Goal: Task Accomplishment & Management: Complete application form

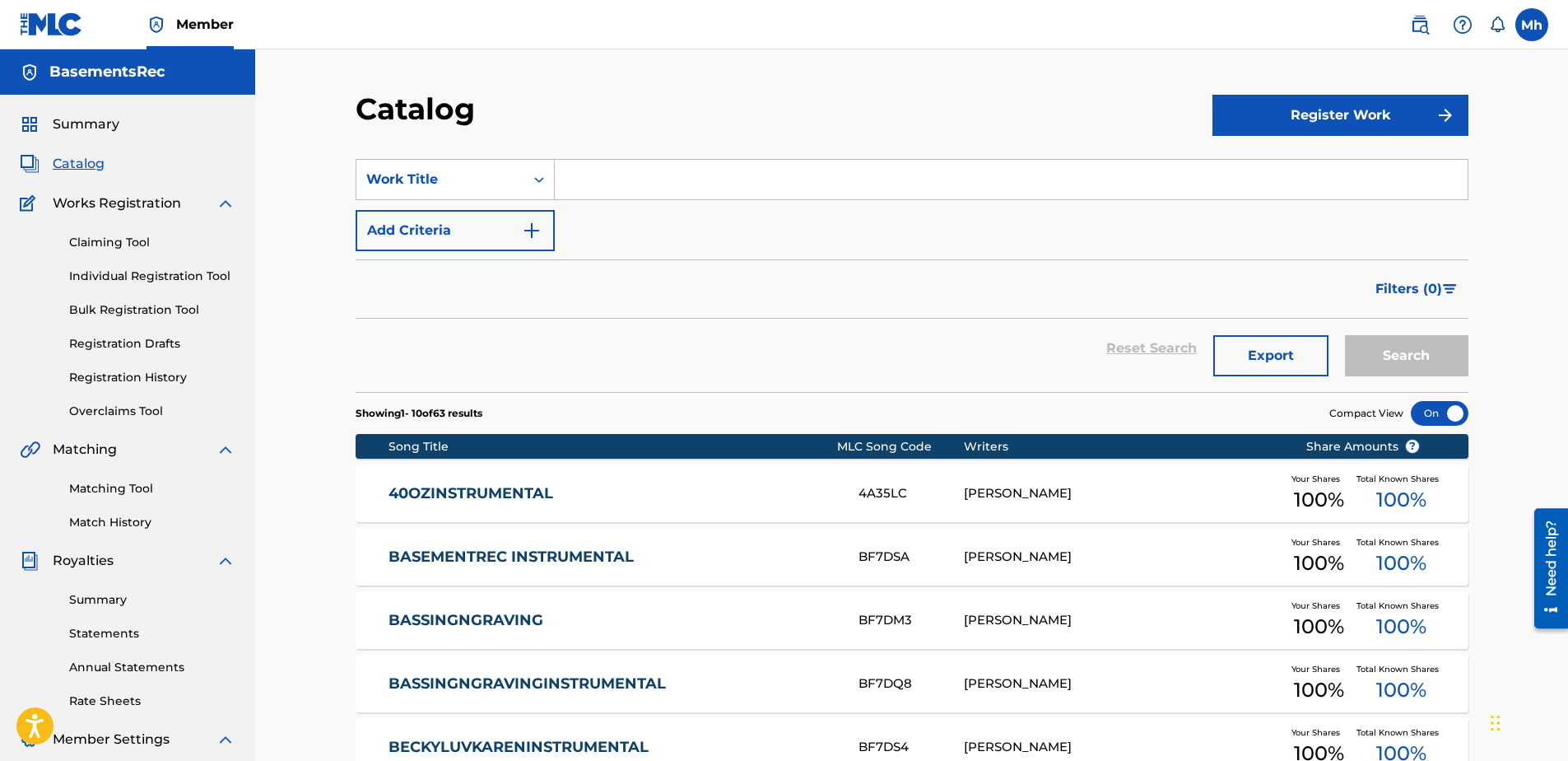
click at [140, 349] on link "Registration Drafts" at bounding box center [152, 344] width 166 height 17
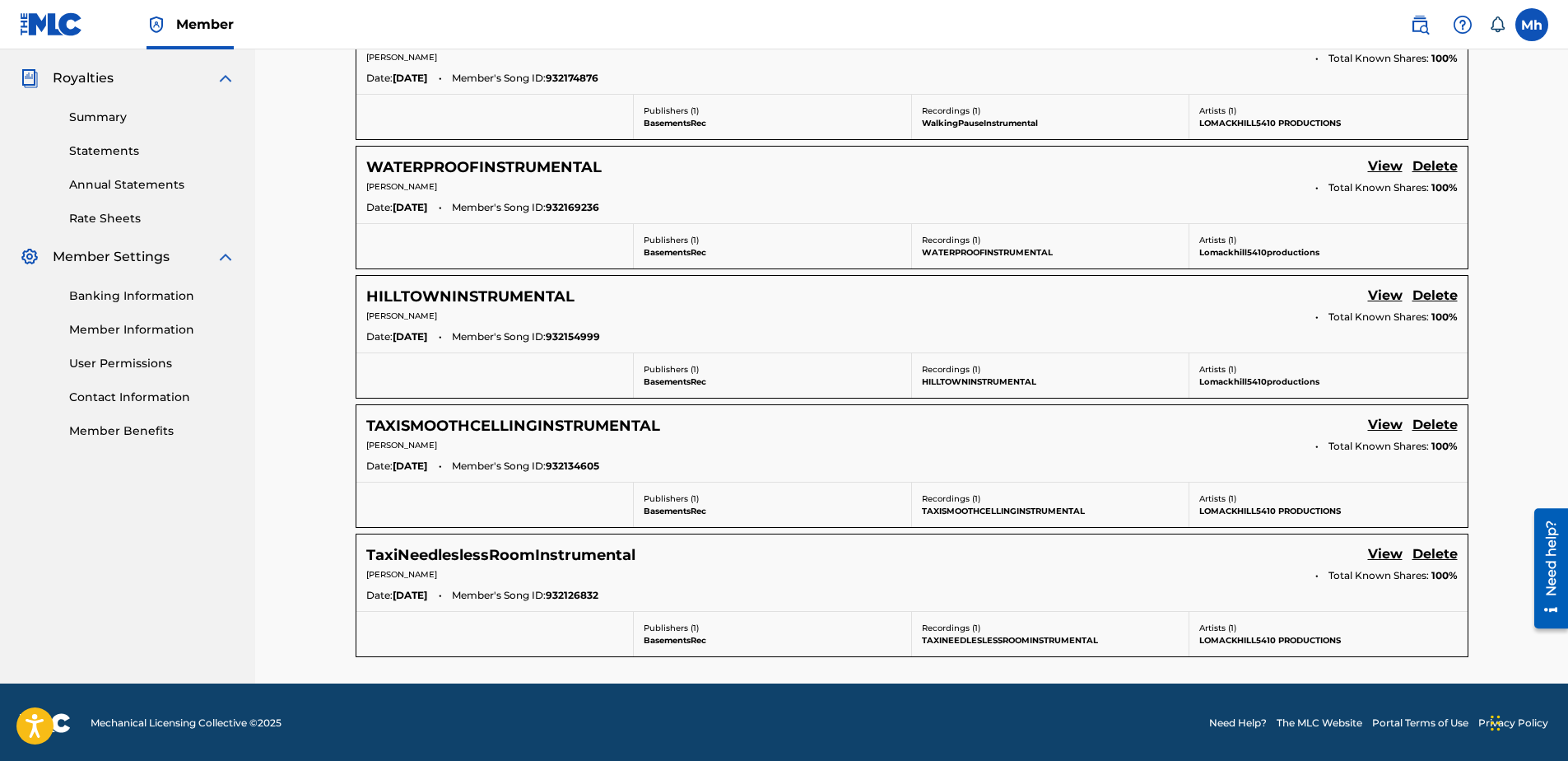
scroll to position [484, 0]
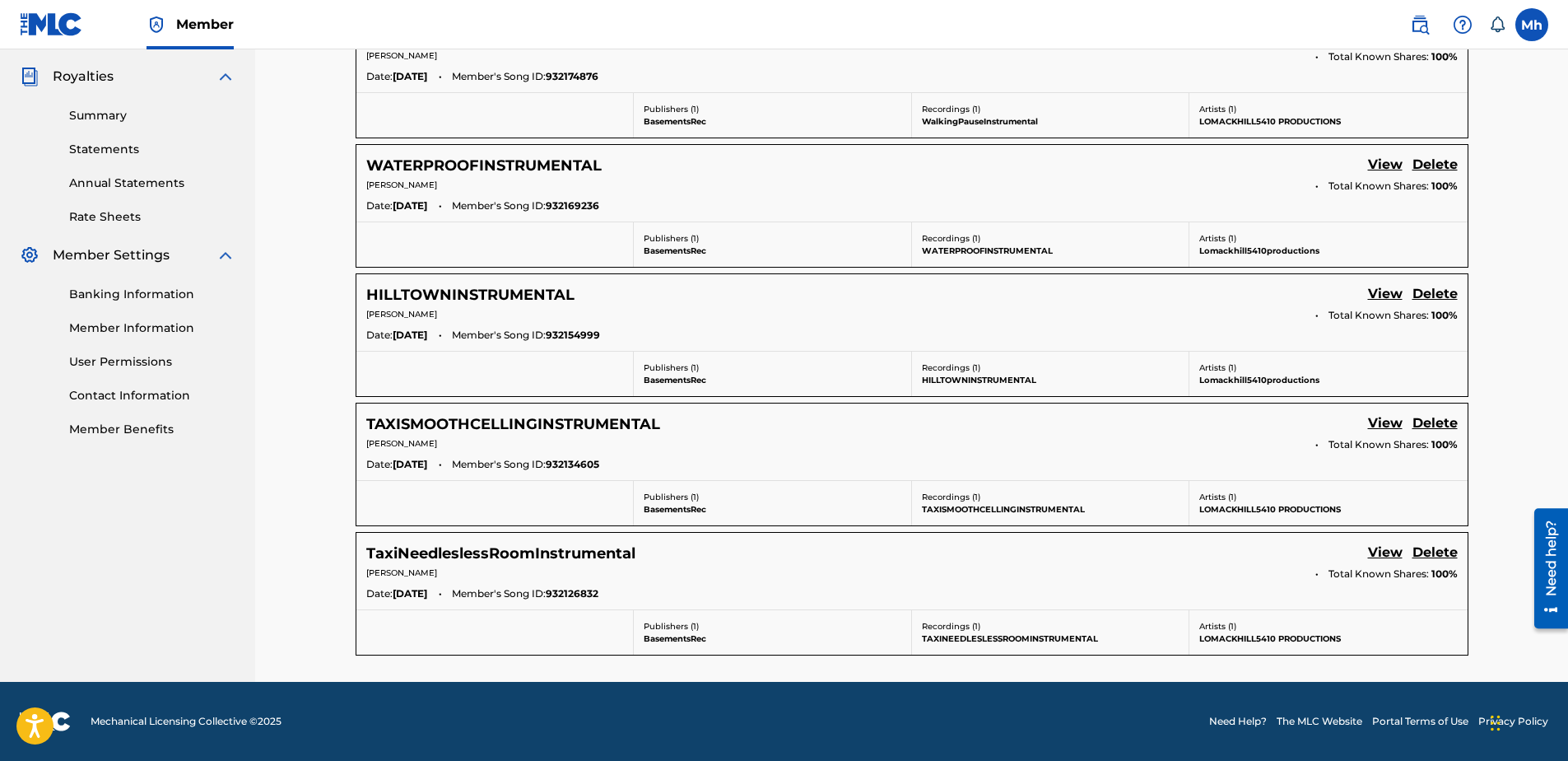
click at [576, 550] on h5 "TaxiNeedleslessRoomInstrumental" at bounding box center [501, 553] width 269 height 19
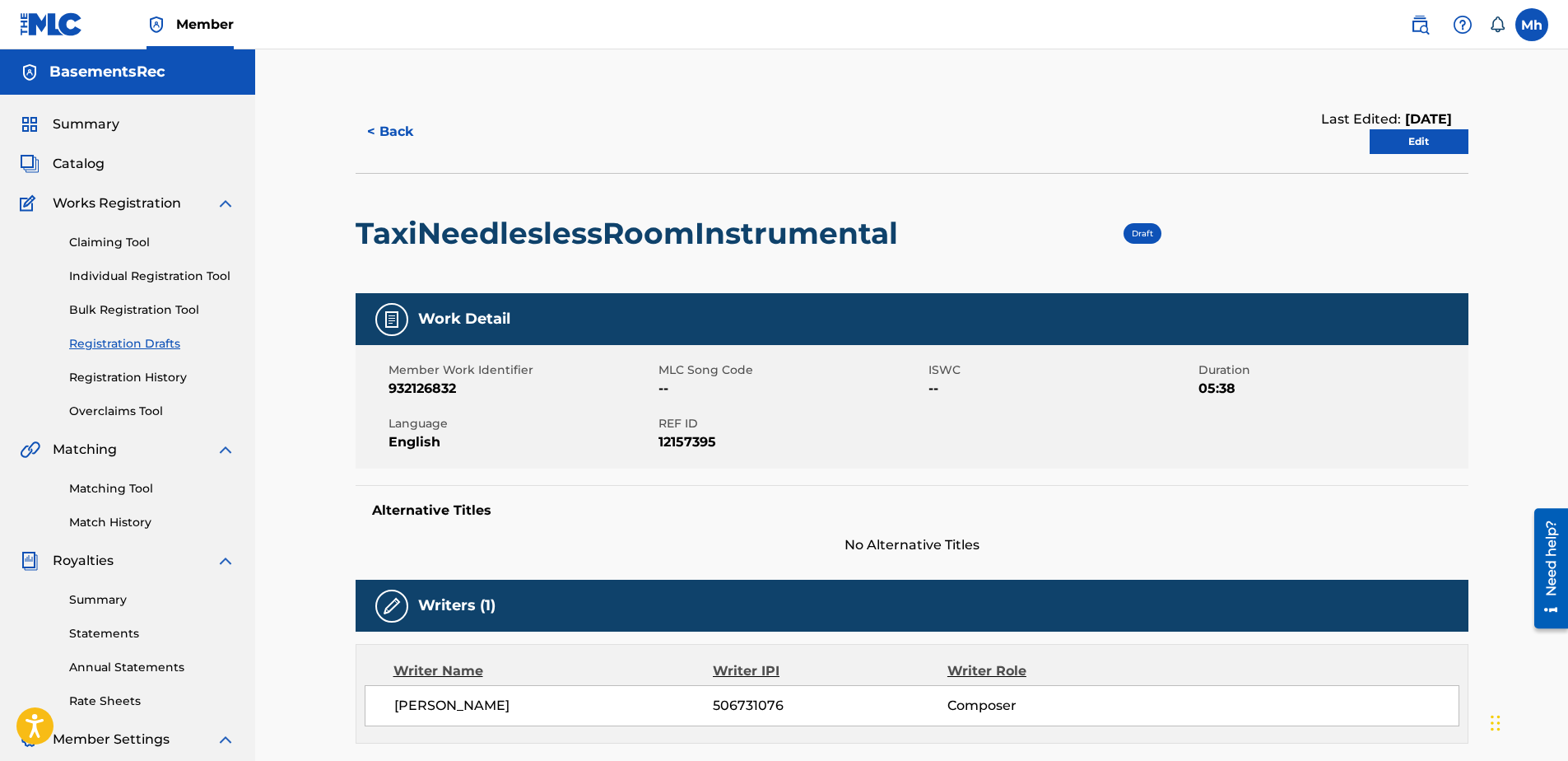
click at [1417, 138] on link "Edit" at bounding box center [1418, 141] width 99 height 25
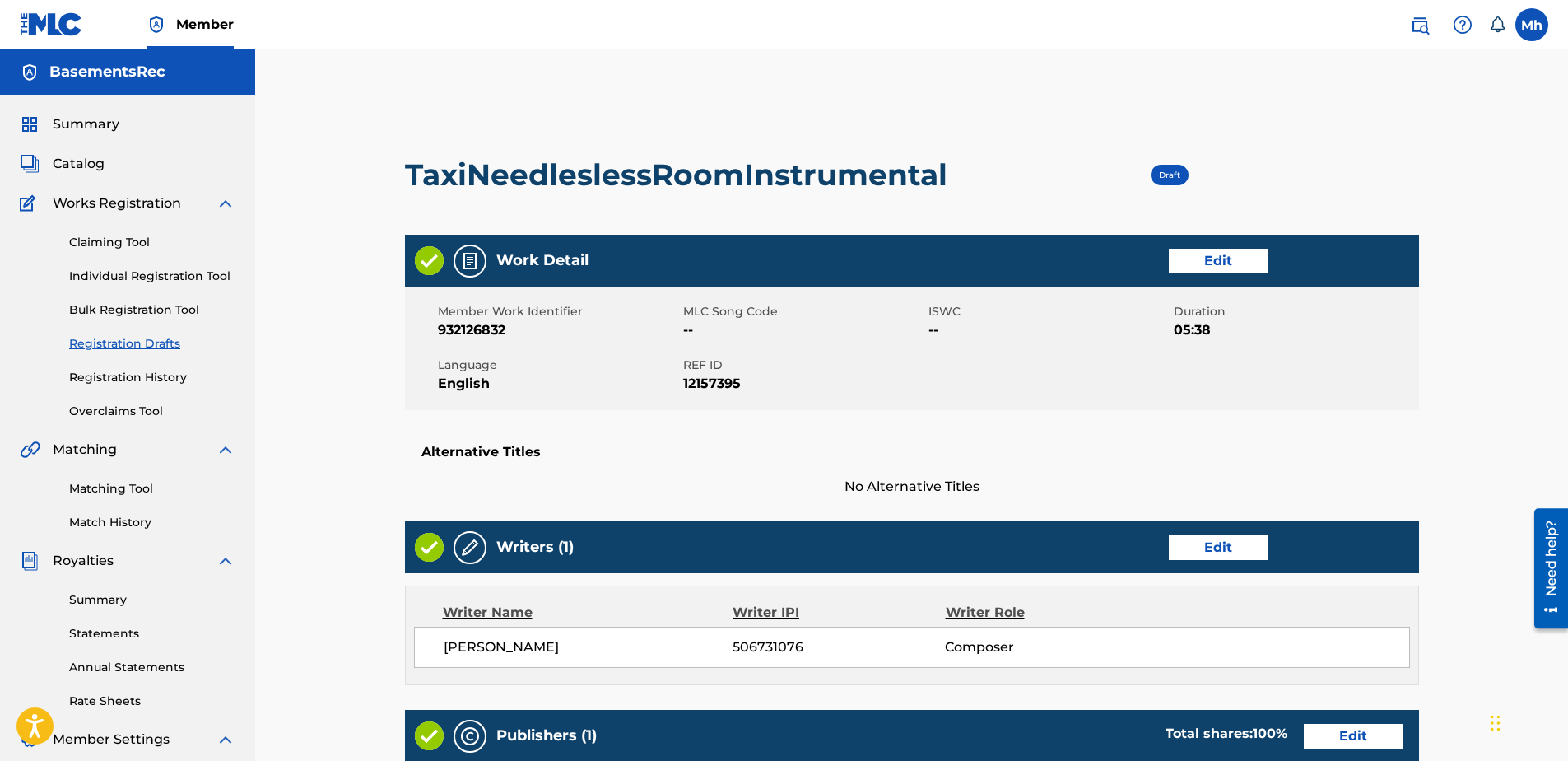
click at [1223, 265] on link "Edit" at bounding box center [1217, 260] width 99 height 25
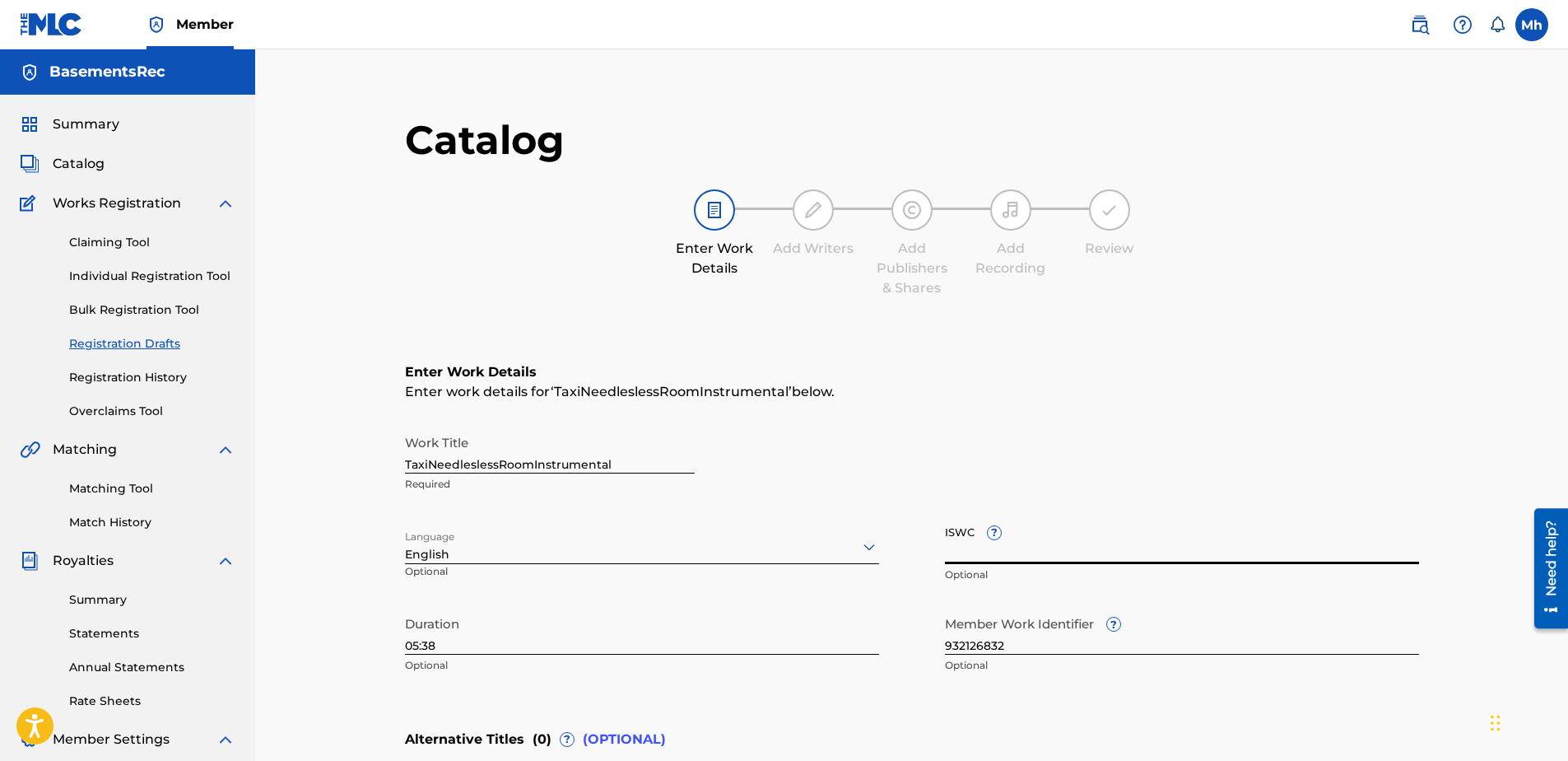
paste input "T3352360915"
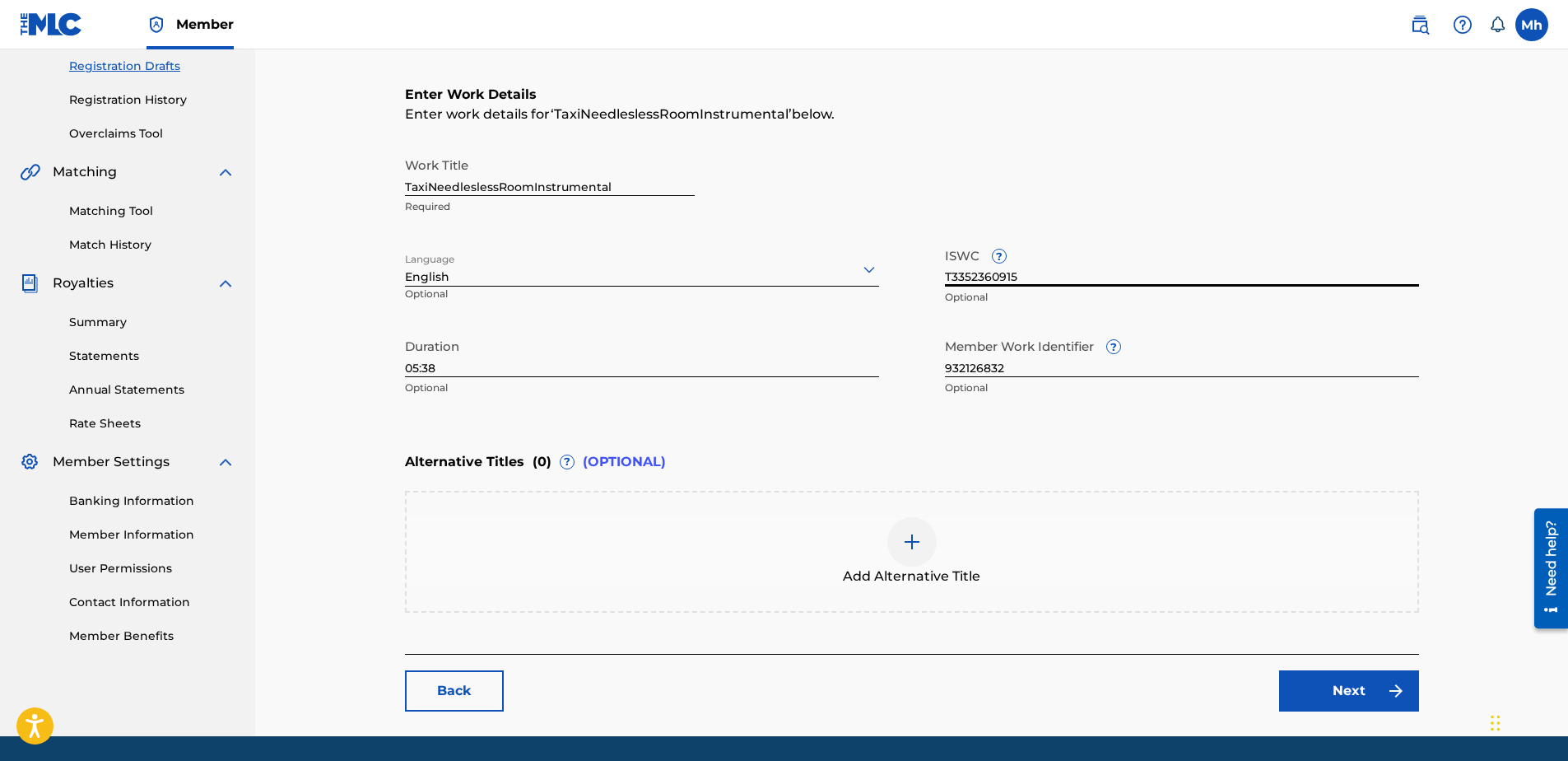
scroll to position [329, 0]
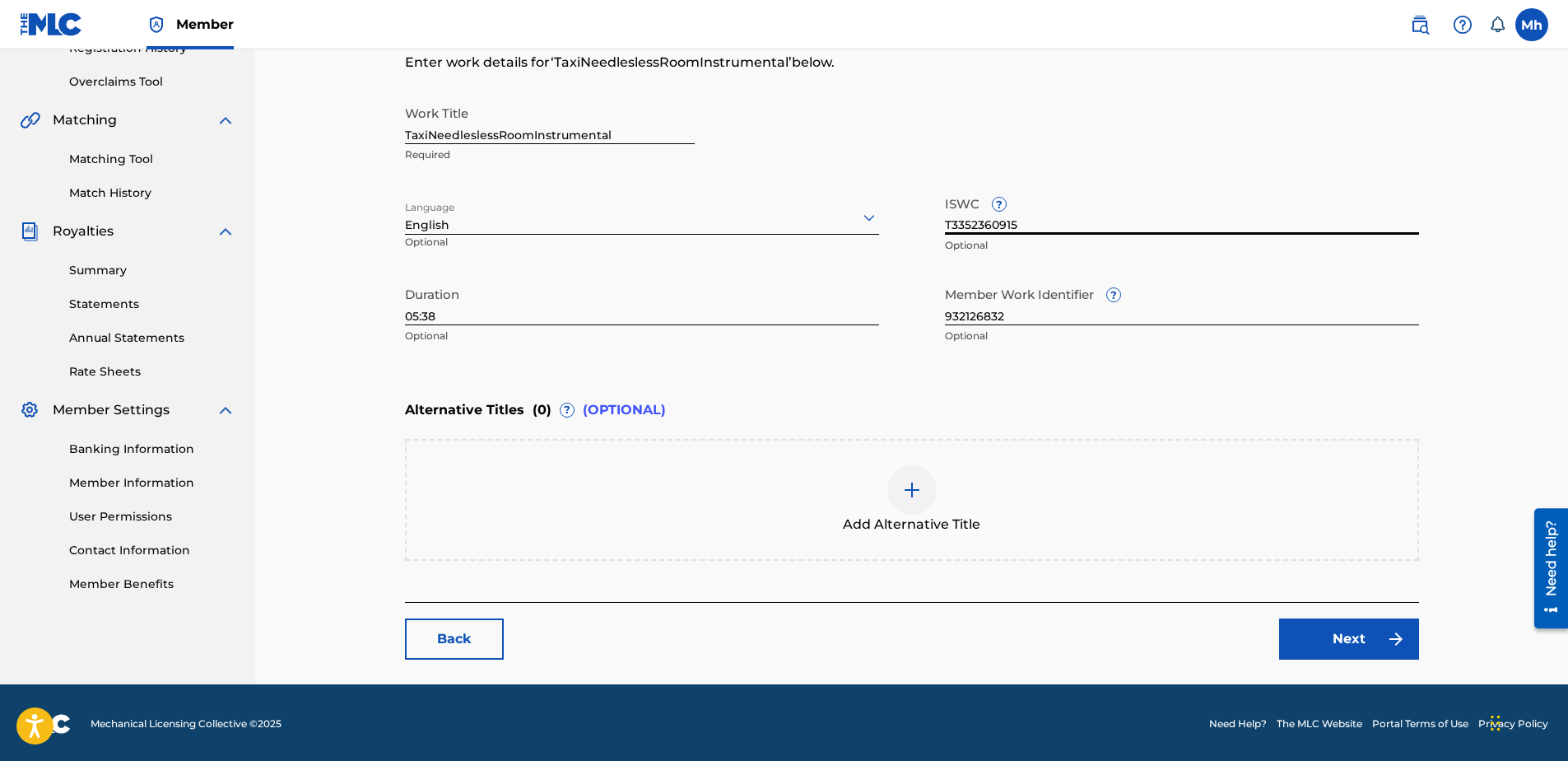
type input "T3352360915"
click at [1347, 644] on link "Next" at bounding box center [1348, 639] width 140 height 41
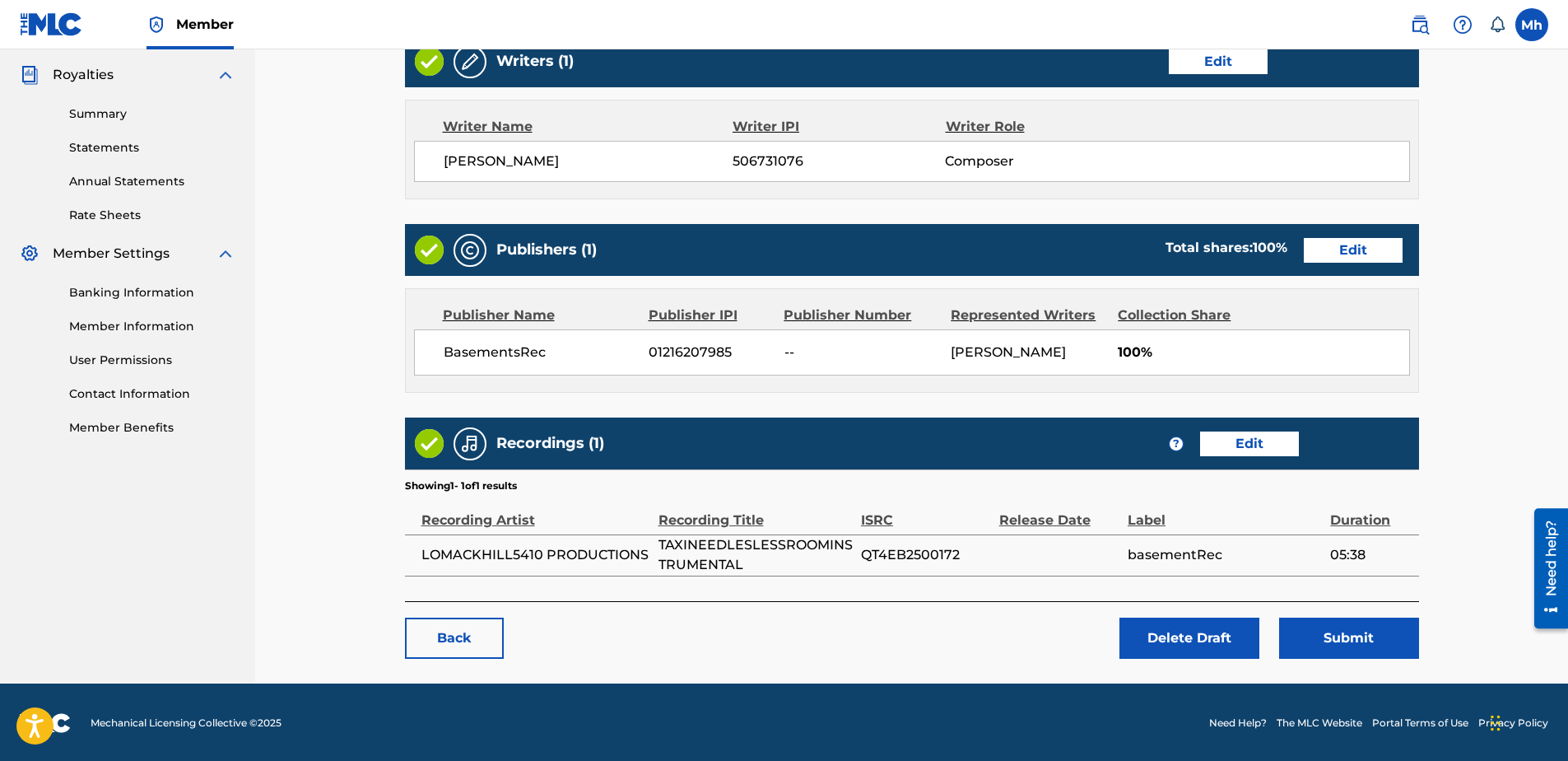
scroll to position [487, 0]
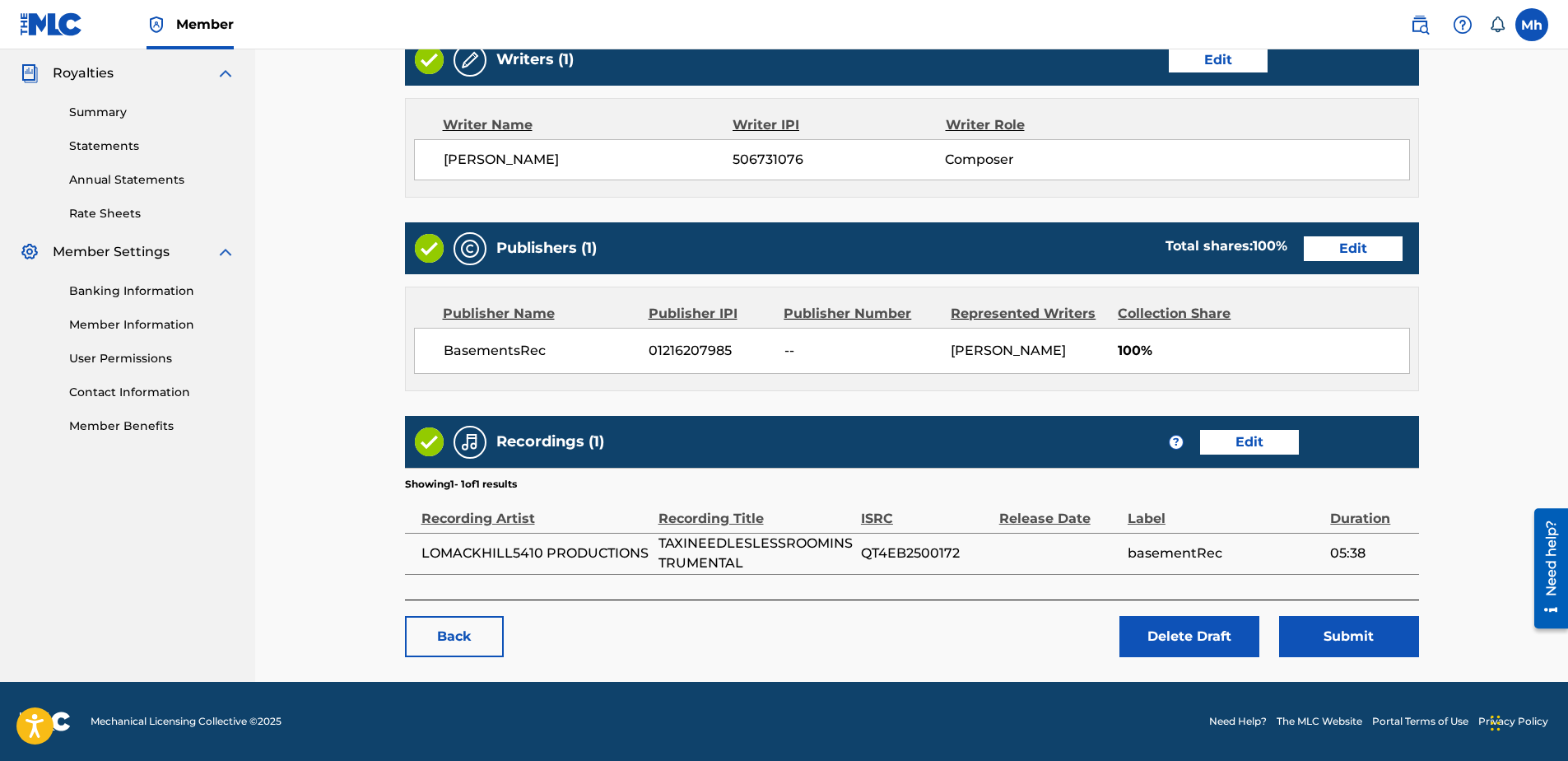
click at [1362, 639] on button "Submit" at bounding box center [1348, 636] width 140 height 41
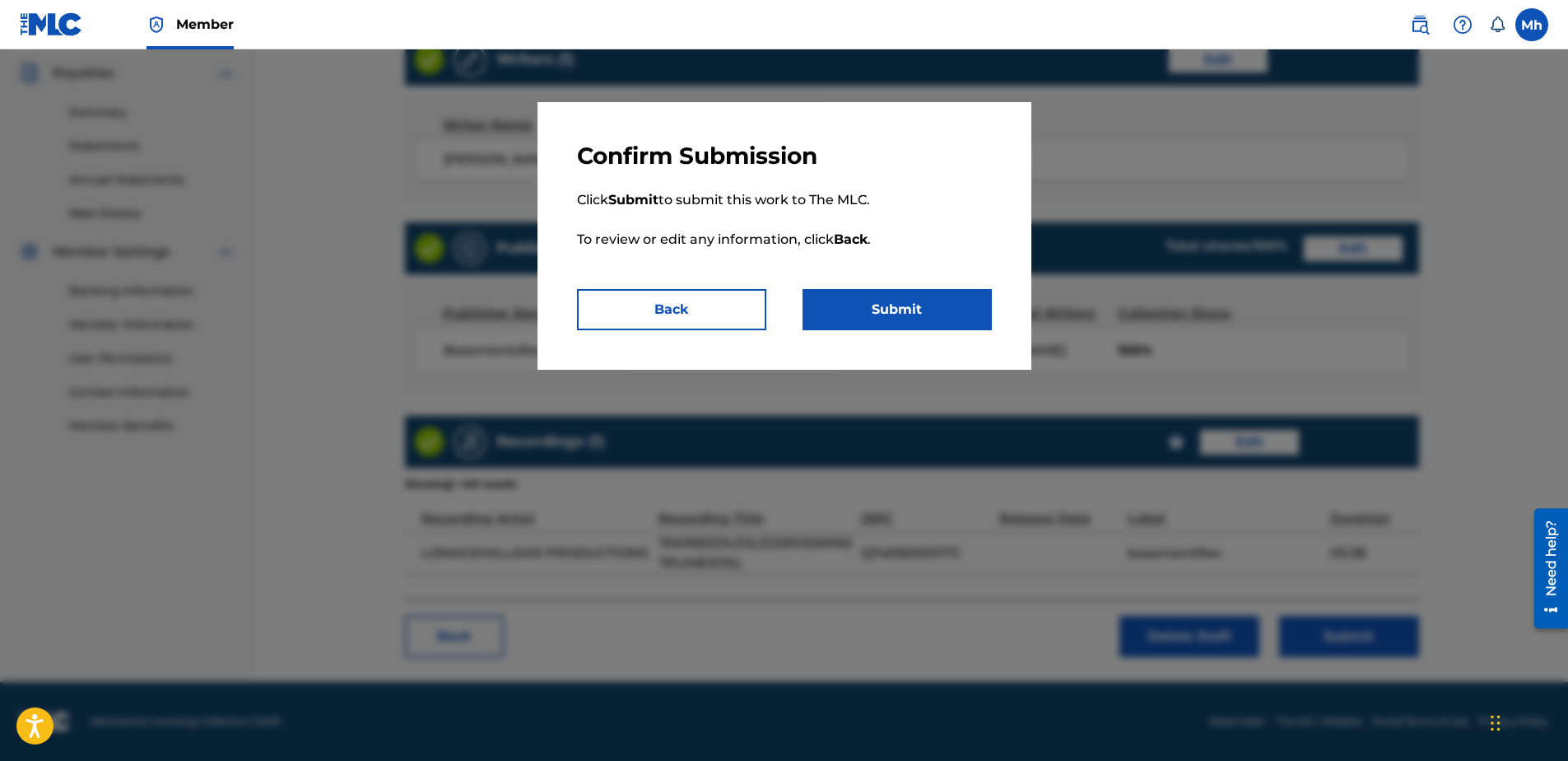
click at [908, 321] on button "Submit" at bounding box center [897, 309] width 190 height 41
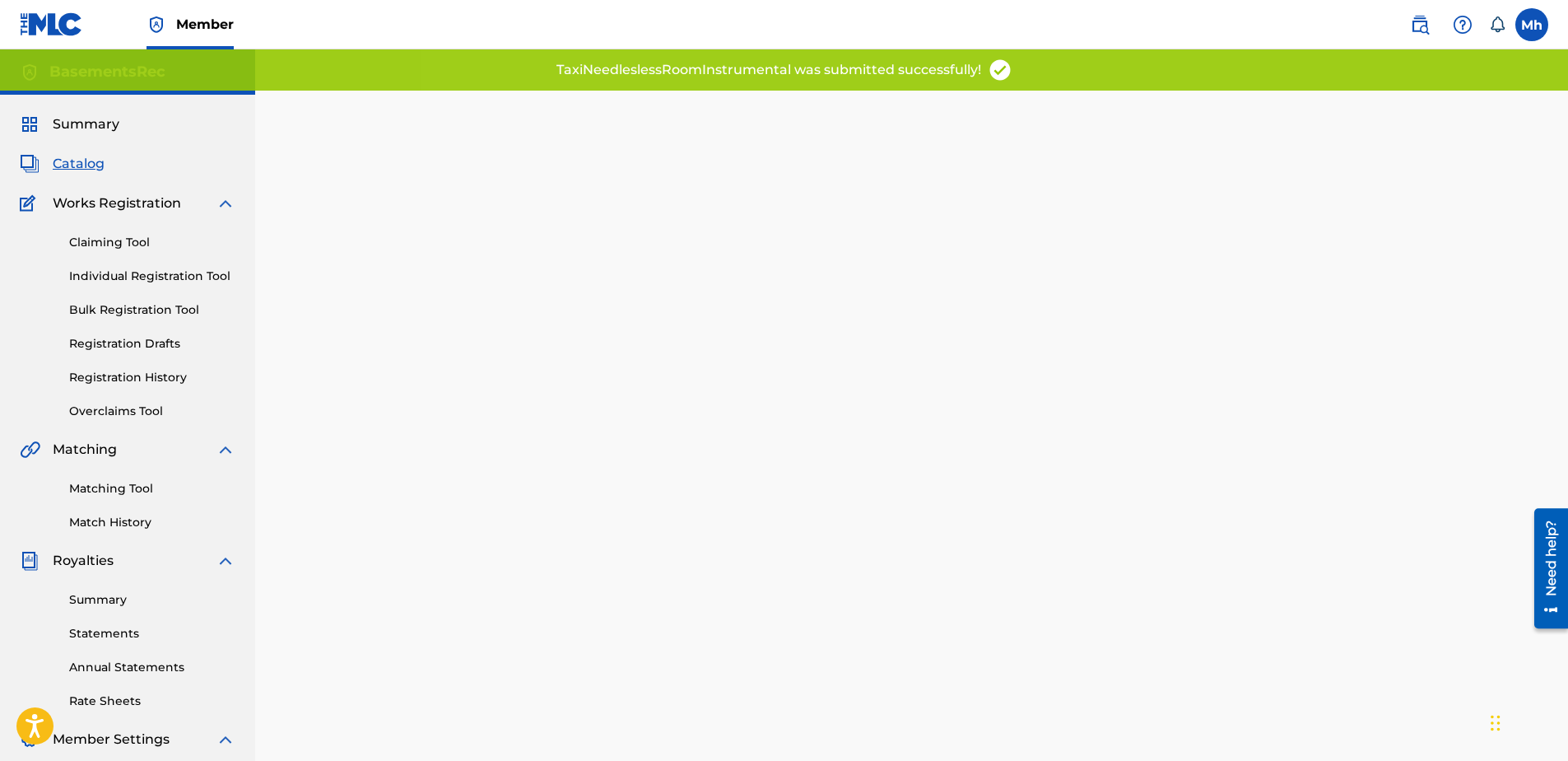
click at [163, 340] on link "Registration Drafts" at bounding box center [152, 344] width 166 height 17
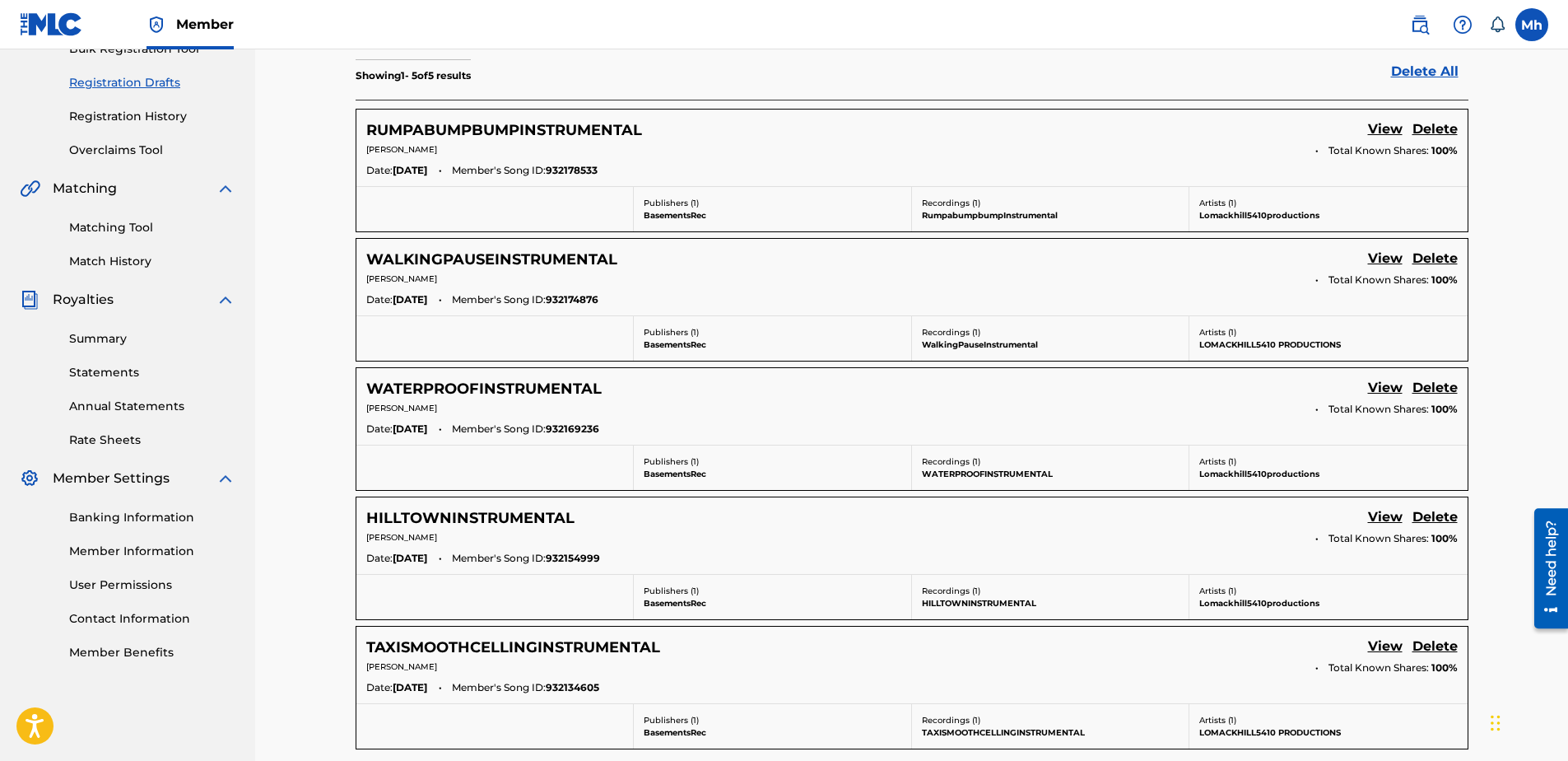
scroll to position [272, 0]
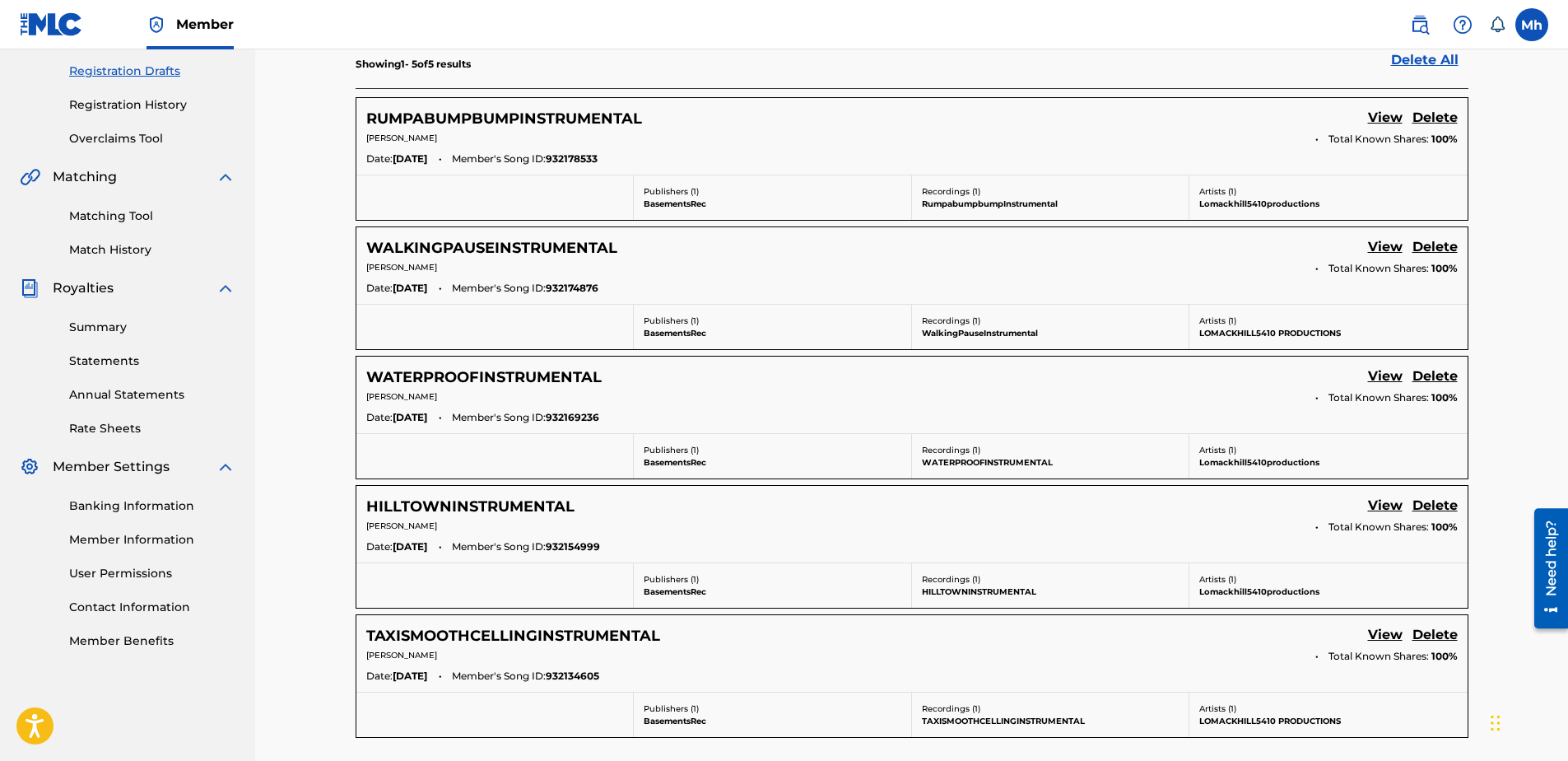
click at [142, 103] on link "Registration History" at bounding box center [152, 105] width 166 height 17
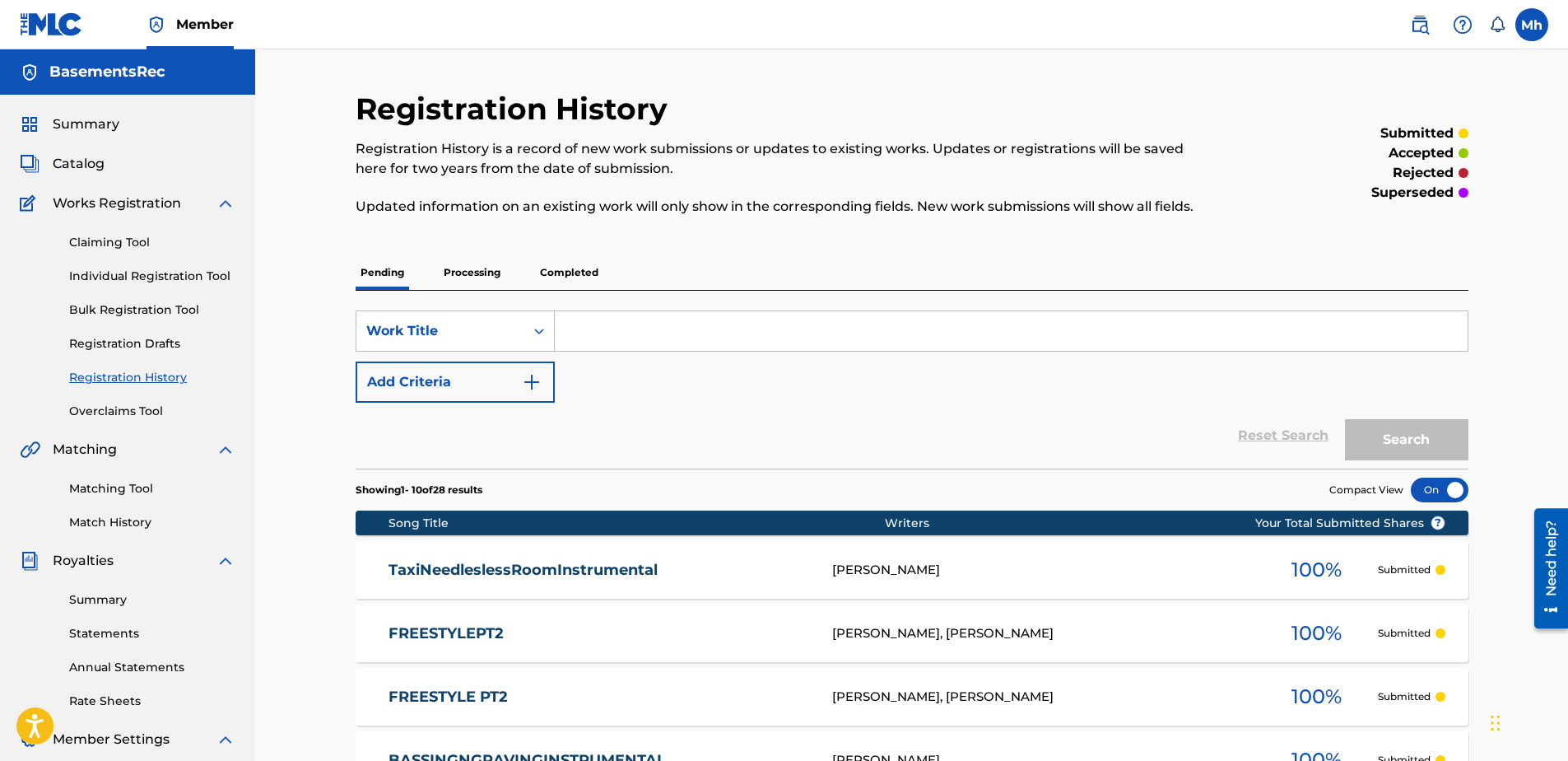
click at [115, 636] on link "Statements" at bounding box center [152, 633] width 166 height 17
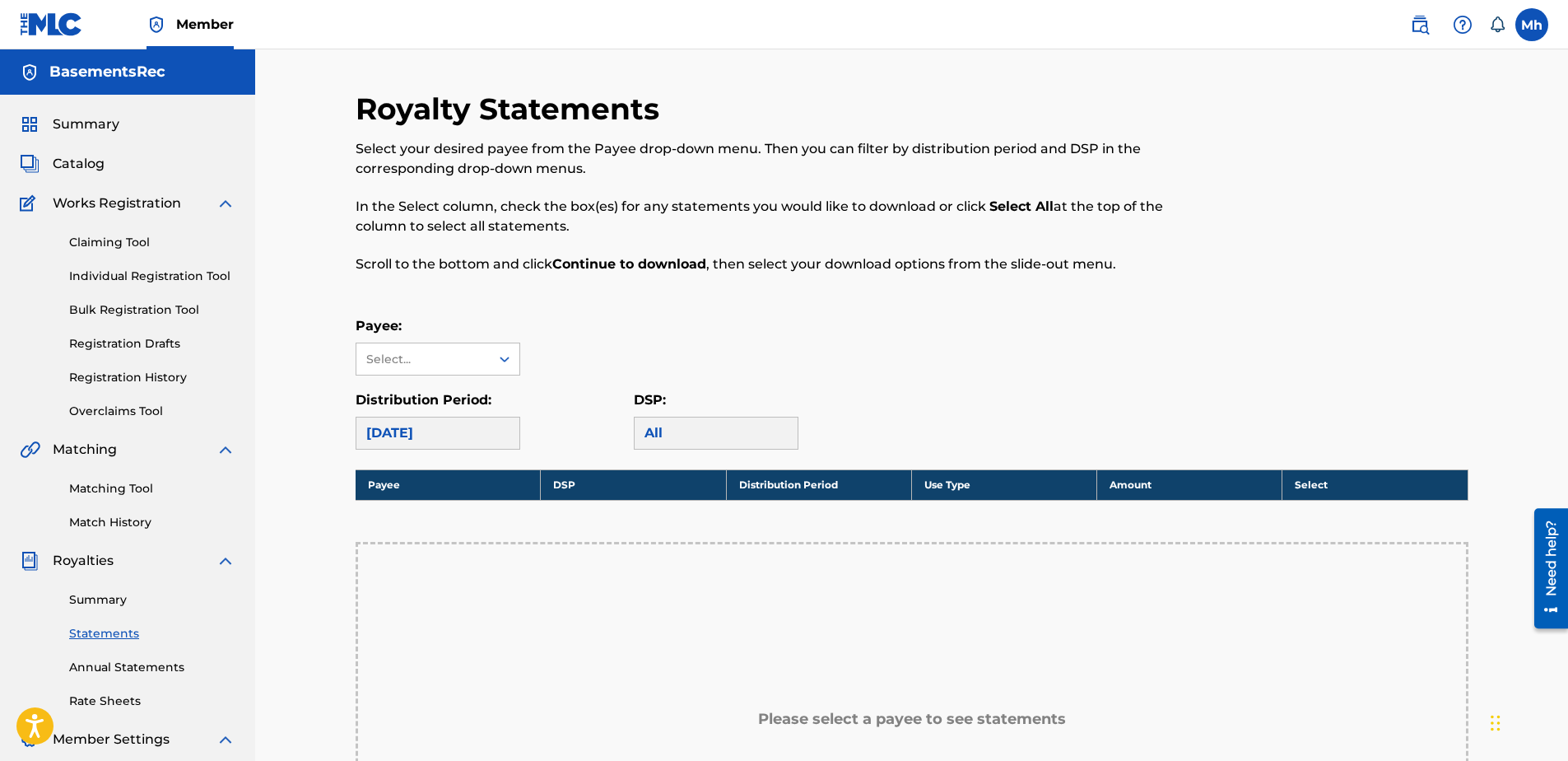
click at [718, 441] on div "All" at bounding box center [715, 433] width 165 height 33
click at [502, 360] on icon at bounding box center [504, 359] width 9 height 6
click at [502, 360] on icon at bounding box center [504, 359] width 9 height 6
click at [410, 436] on div "[DATE]" at bounding box center [438, 433] width 165 height 33
click at [64, 167] on span "Catalog" at bounding box center [78, 164] width 52 height 20
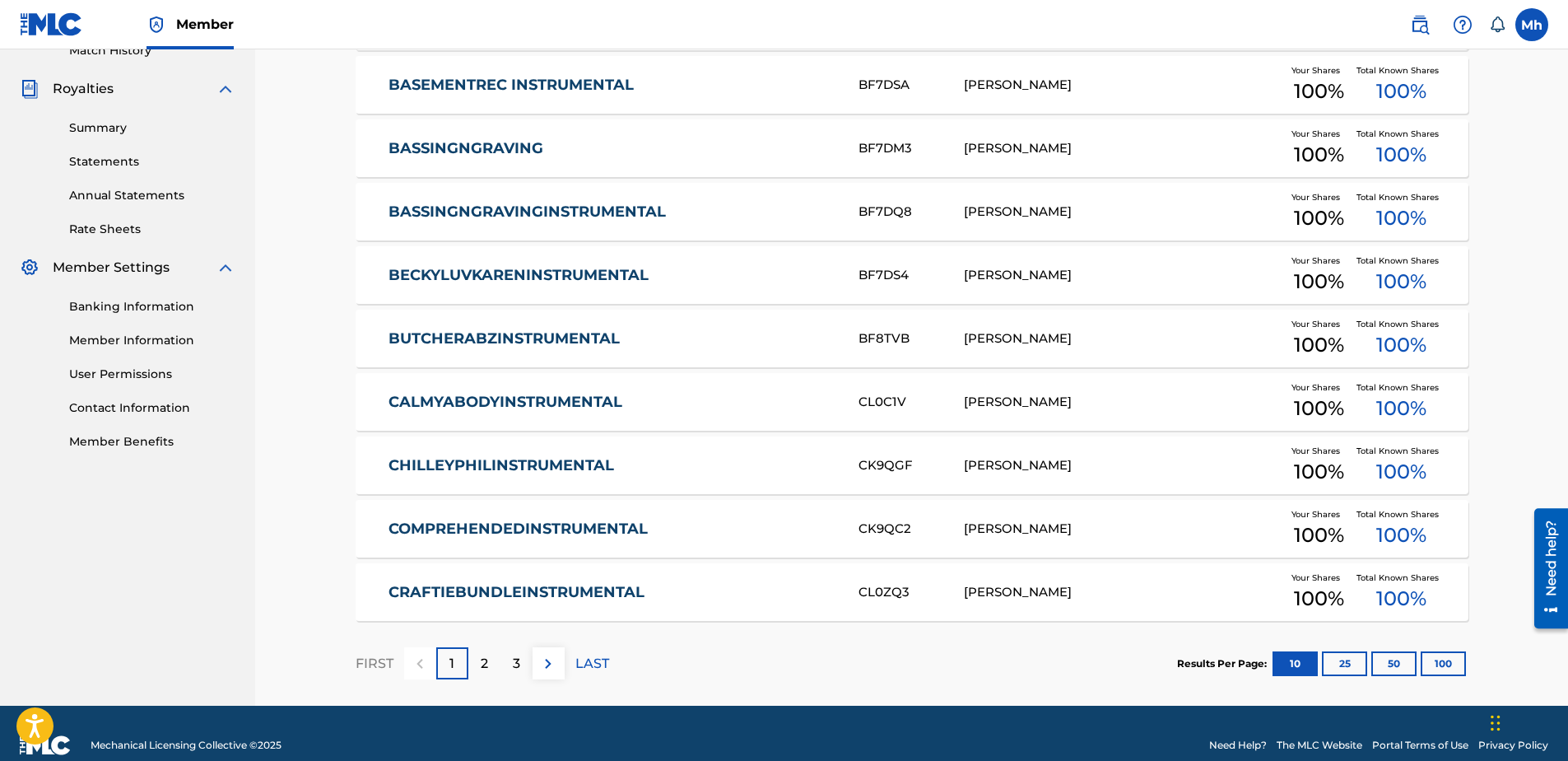
scroll to position [496, 0]
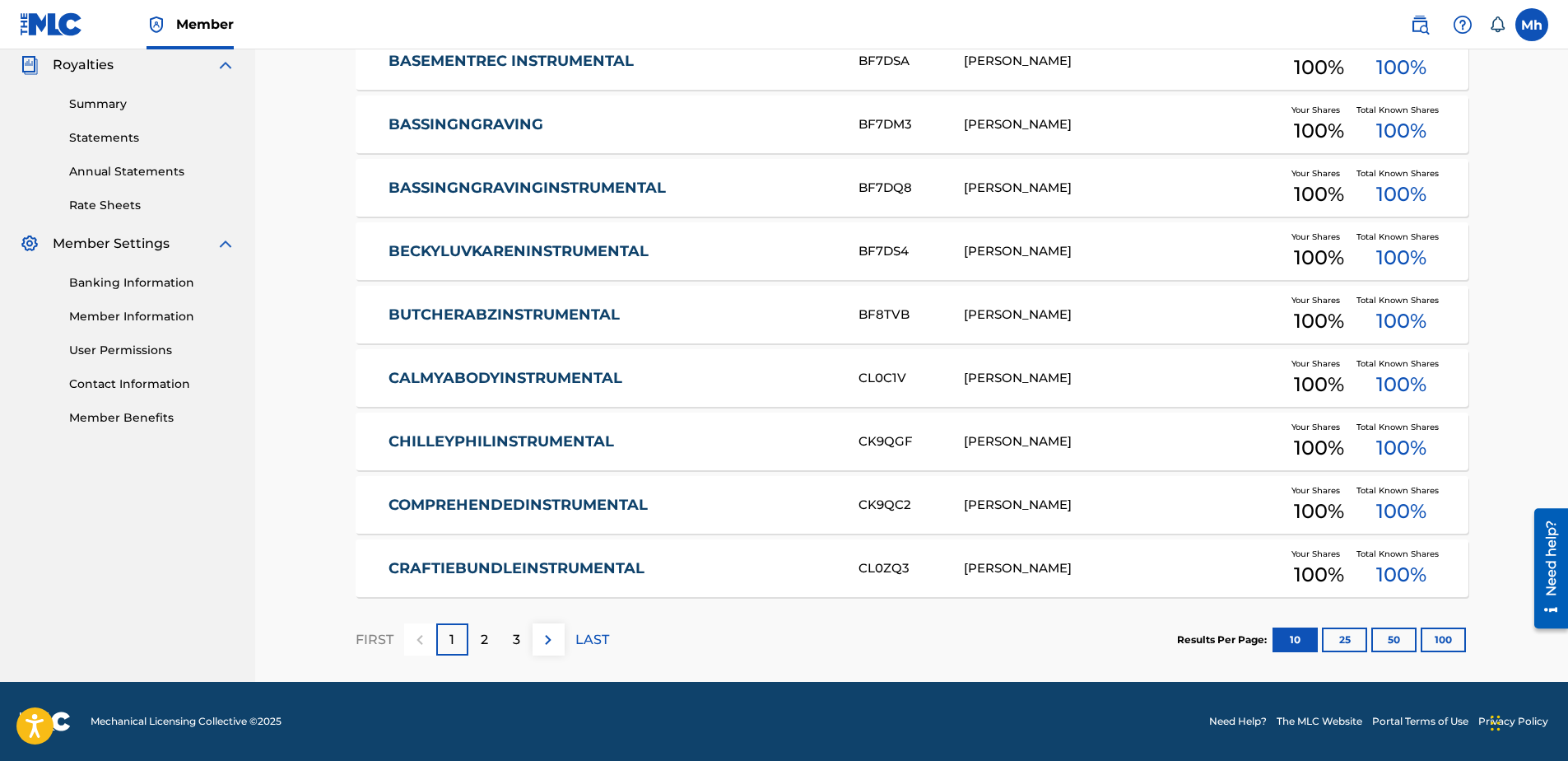
click at [550, 639] on img at bounding box center [548, 639] width 20 height 20
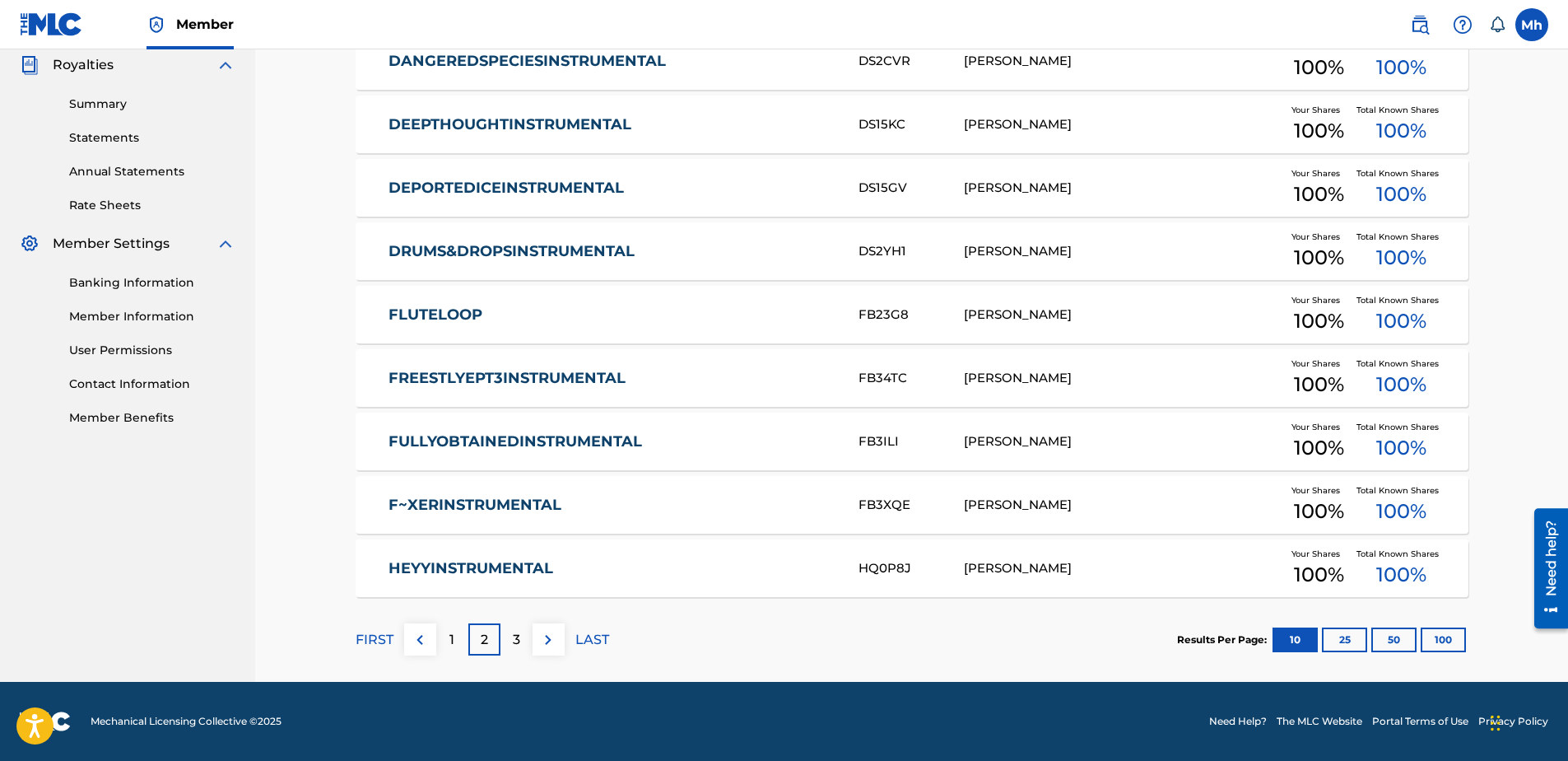
click at [550, 639] on img at bounding box center [548, 639] width 20 height 20
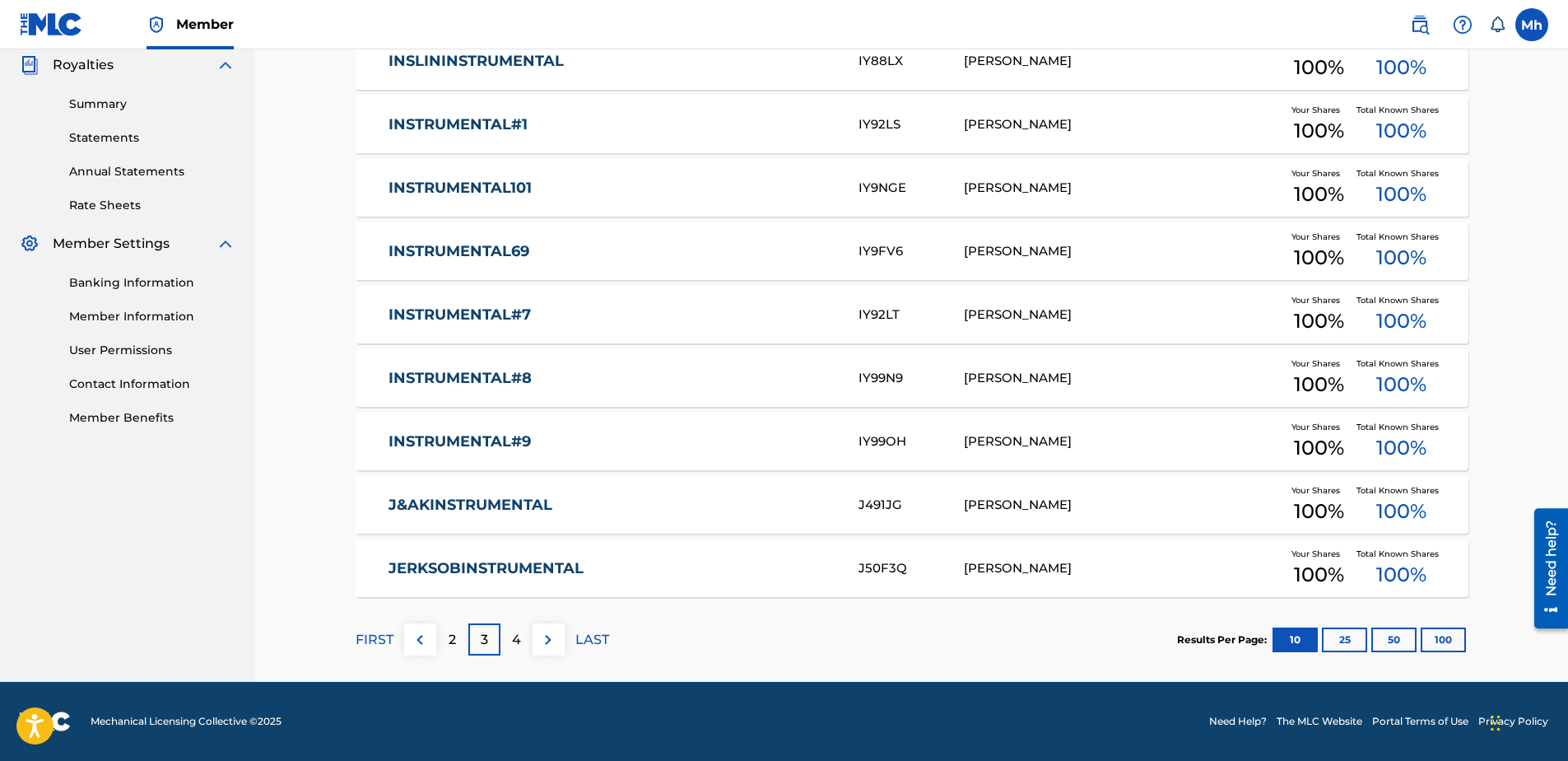
click at [541, 645] on img at bounding box center [548, 639] width 20 height 20
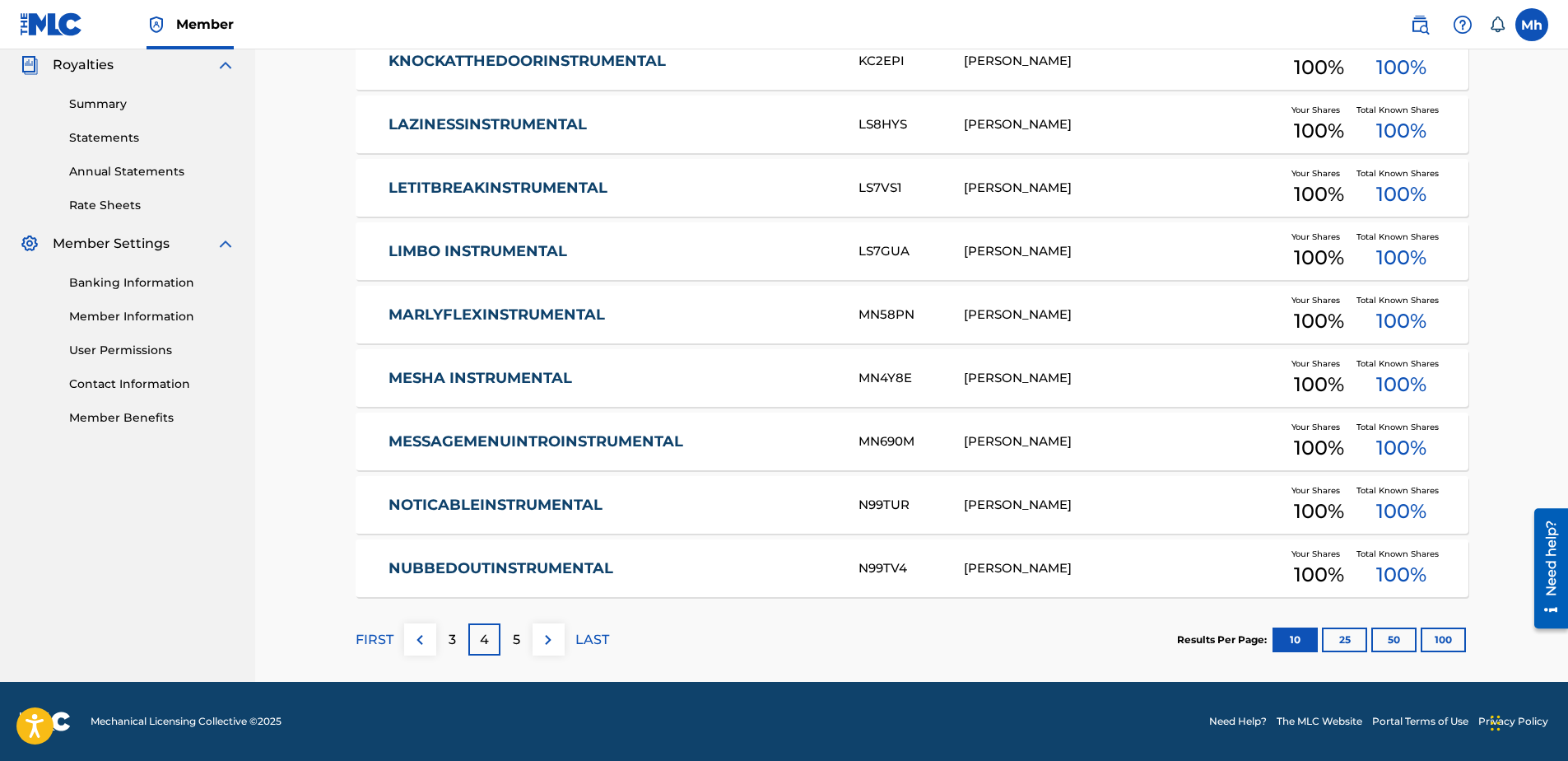
click at [542, 642] on img at bounding box center [548, 639] width 20 height 20
click at [541, 643] on img at bounding box center [548, 639] width 20 height 20
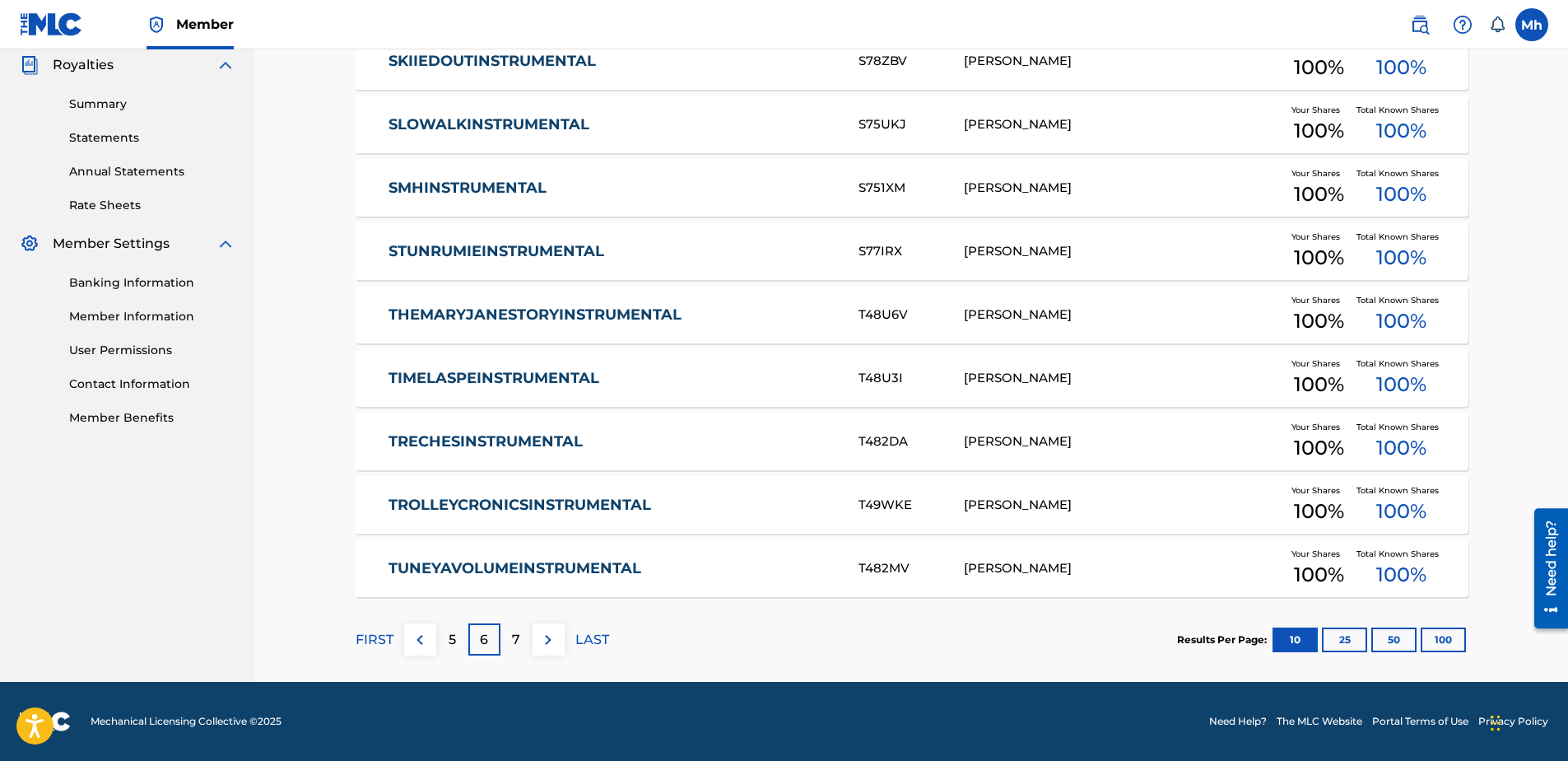
click at [550, 646] on img at bounding box center [548, 639] width 20 height 20
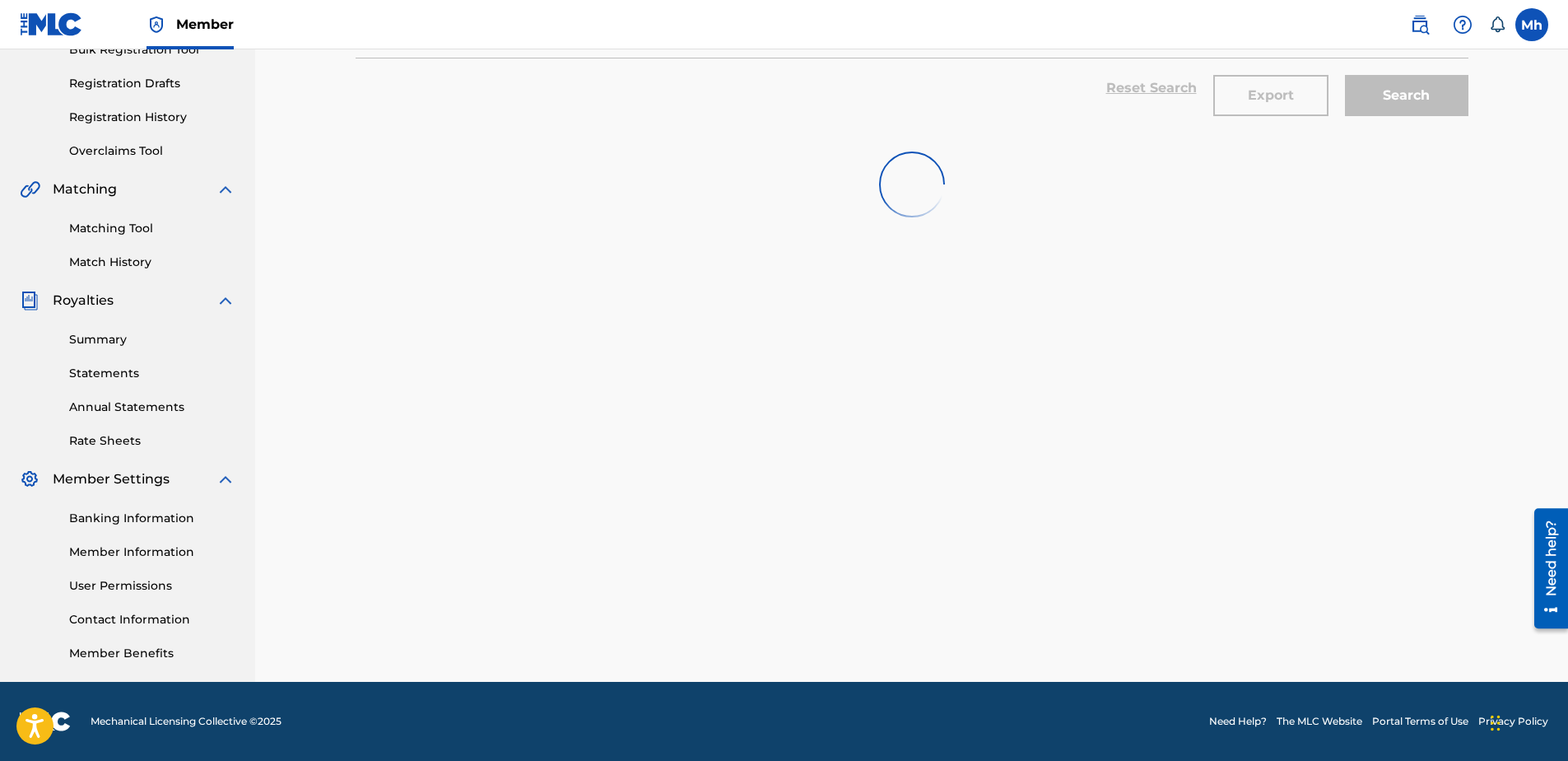
scroll to position [260, 0]
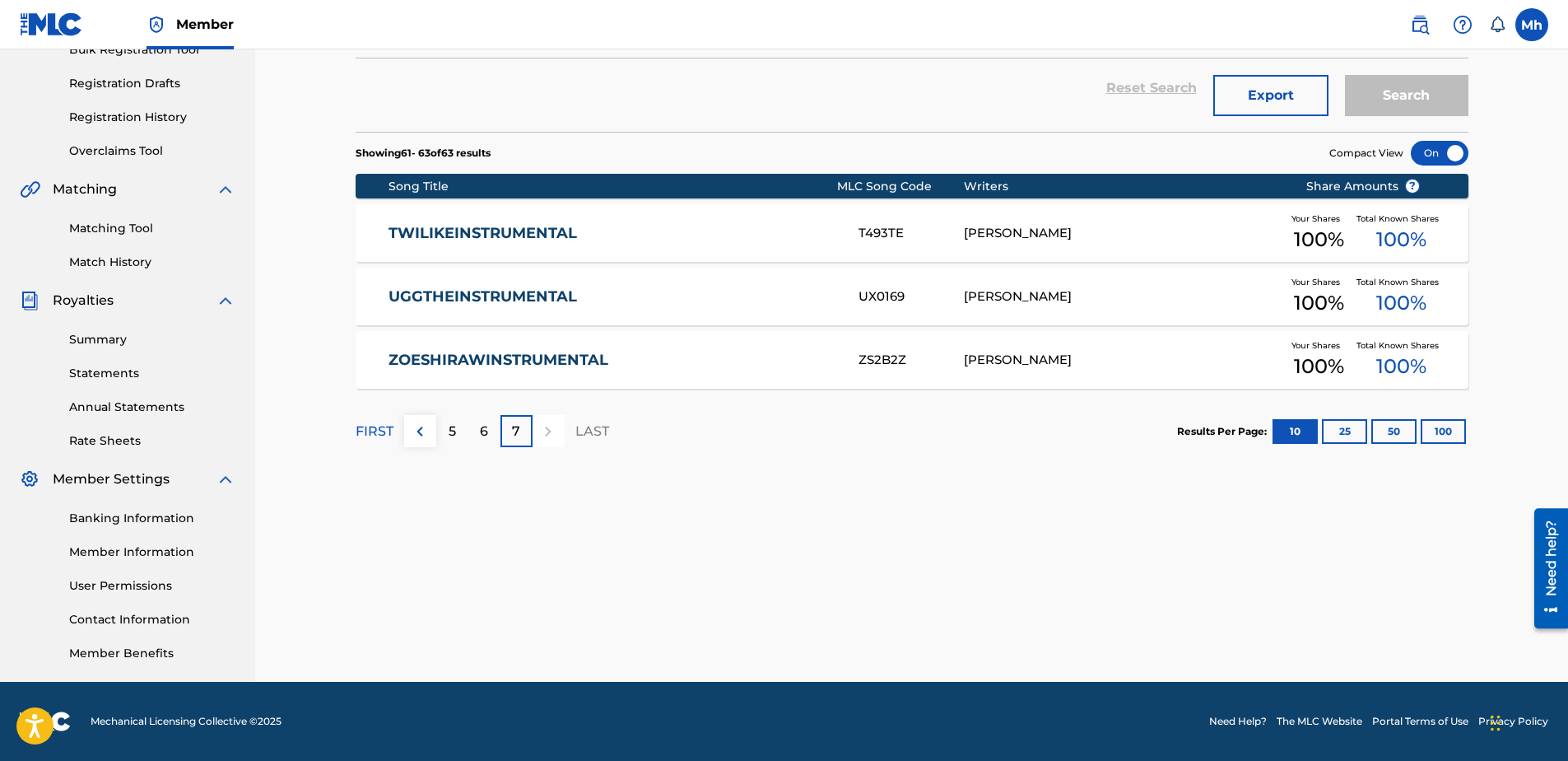
click at [102, 265] on link "Match History" at bounding box center [152, 262] width 166 height 17
